Goal: Task Accomplishment & Management: Manage account settings

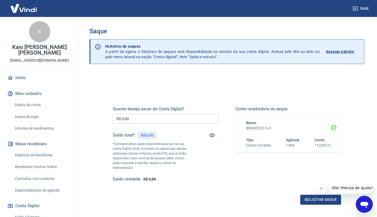
scroll to position [58, 0]
click at [353, 7] on icon "button" at bounding box center [354, 8] width 5 height 5
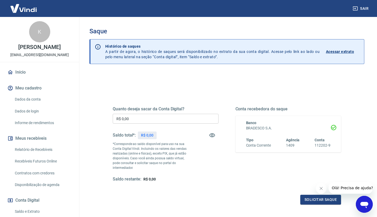
scroll to position [36, 0]
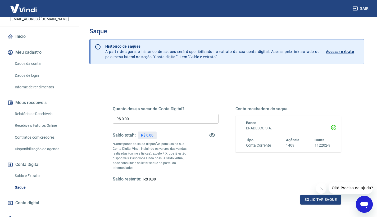
click at [36, 163] on button "Conta Digital" at bounding box center [39, 165] width 66 height 12
click at [33, 177] on link "Saldo e Extrato" at bounding box center [43, 175] width 60 height 11
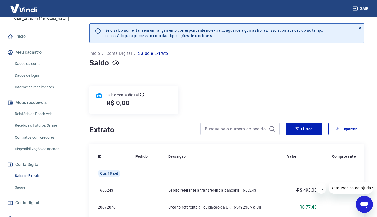
click at [33, 191] on link "Saque" at bounding box center [43, 187] width 60 height 11
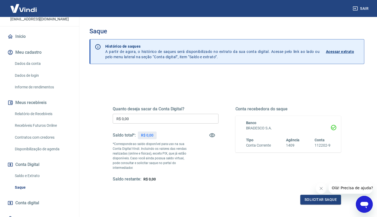
scroll to position [44, 0]
